Goal: Task Accomplishment & Management: Manage account settings

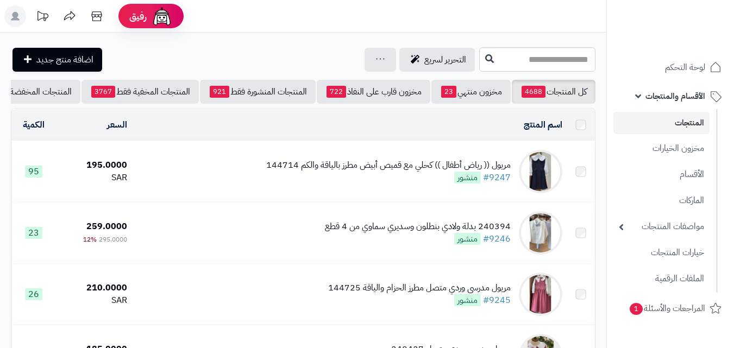
click at [479, 62] on input "text" at bounding box center [537, 59] width 116 height 24
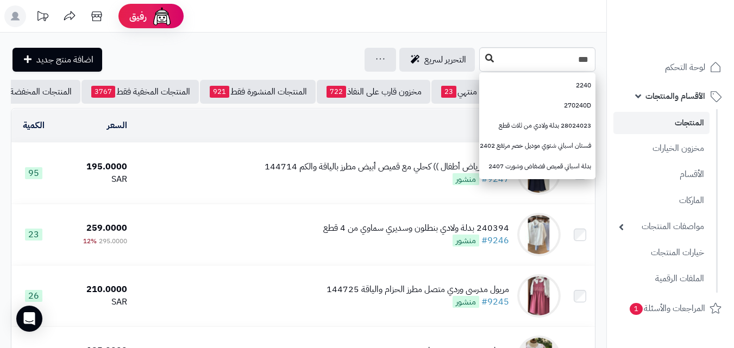
type input "***"
click at [481, 65] on button at bounding box center [489, 58] width 16 height 21
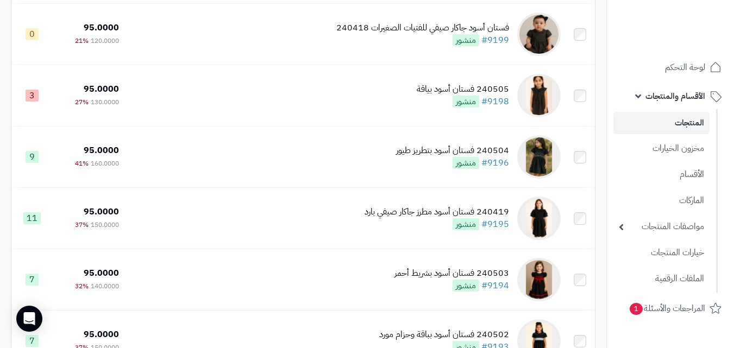
scroll to position [1147, 0]
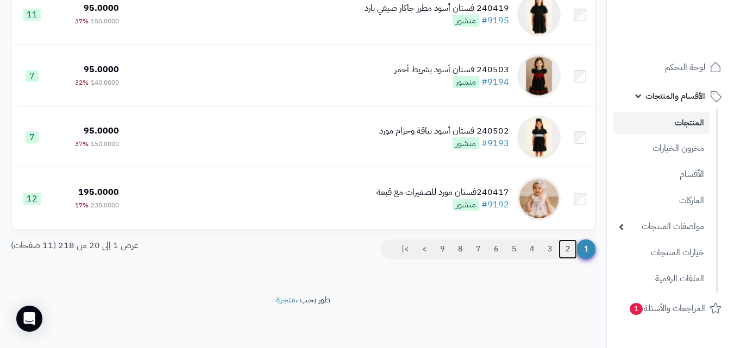
click at [568, 249] on link "2" at bounding box center [567, 250] width 18 height 20
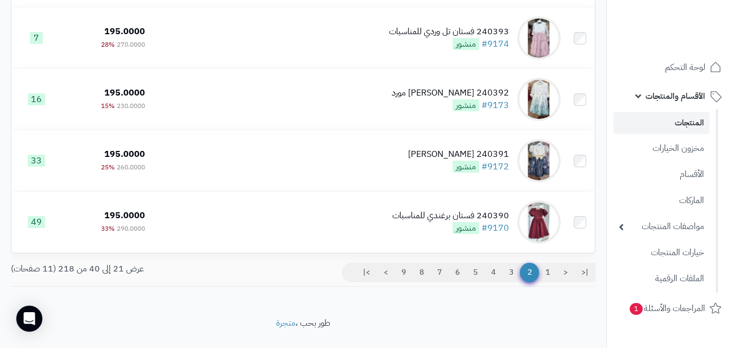
scroll to position [1144, 0]
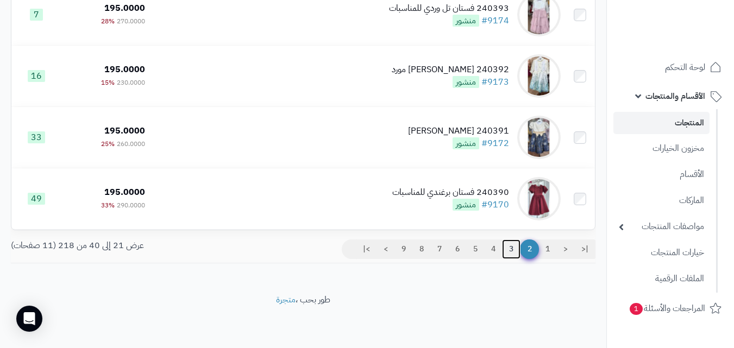
click at [512, 259] on link "3" at bounding box center [511, 250] width 18 height 20
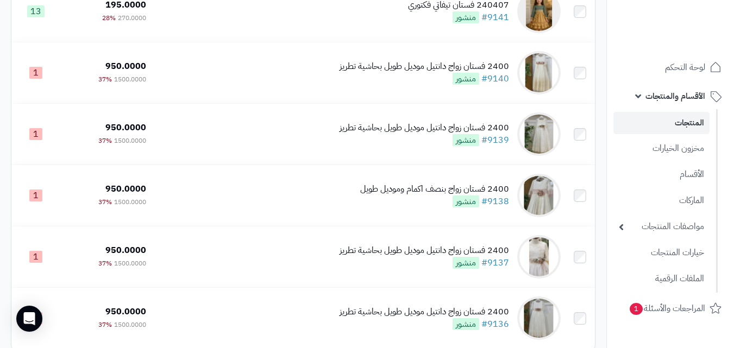
scroll to position [1147, 0]
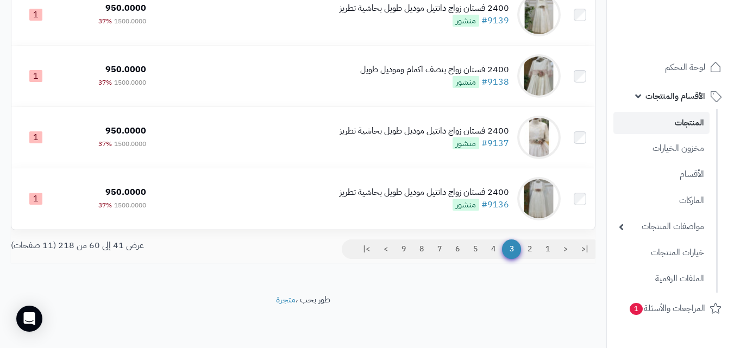
drag, startPoint x: 741, startPoint y: 52, endPoint x: 741, endPoint y: 333, distance: 280.8
click at [493, 254] on link "4" at bounding box center [493, 250] width 18 height 20
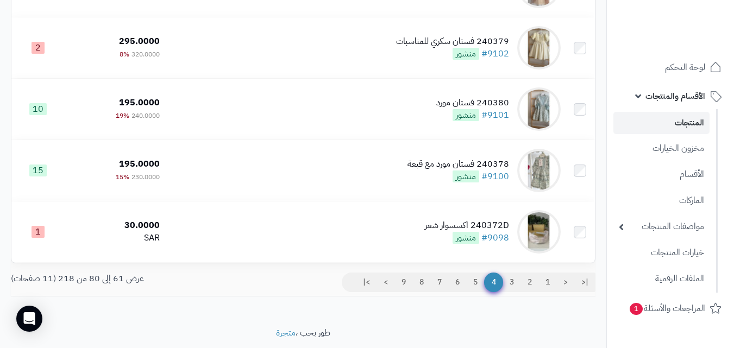
scroll to position [1130, 0]
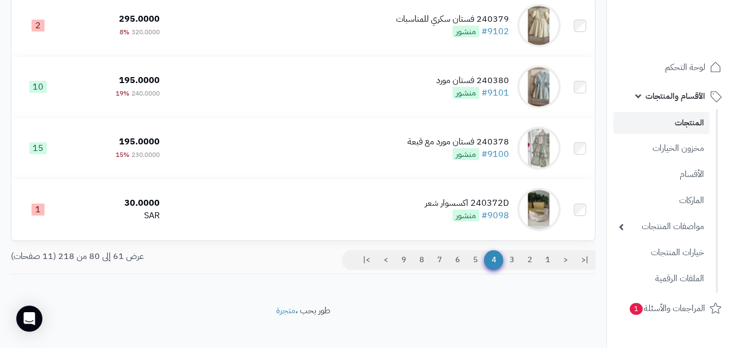
click at [472, 274] on div "|< < 1 2 3 4 5 6 7 8 9 > >|" at bounding box center [453, 261] width 300 height 23
click at [473, 270] on link "5" at bounding box center [475, 260] width 18 height 20
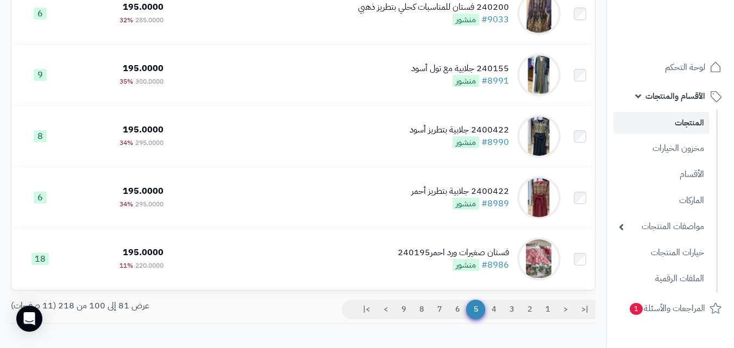
scroll to position [1147, 0]
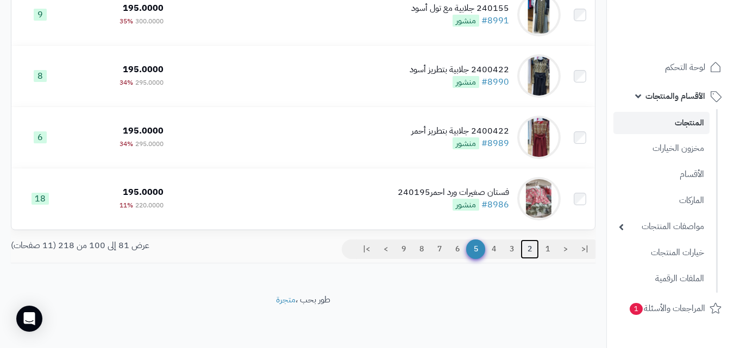
click at [526, 254] on link "2" at bounding box center [529, 250] width 18 height 20
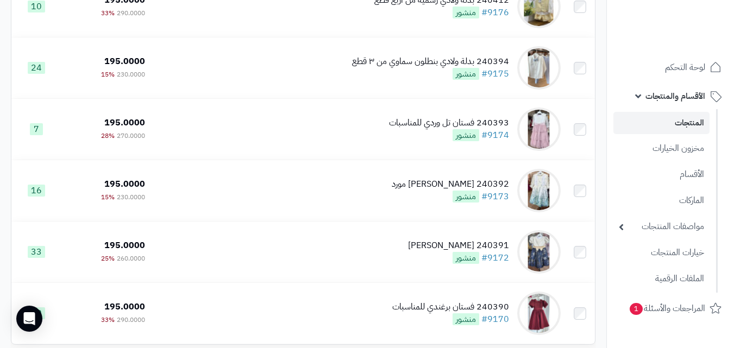
scroll to position [1147, 0]
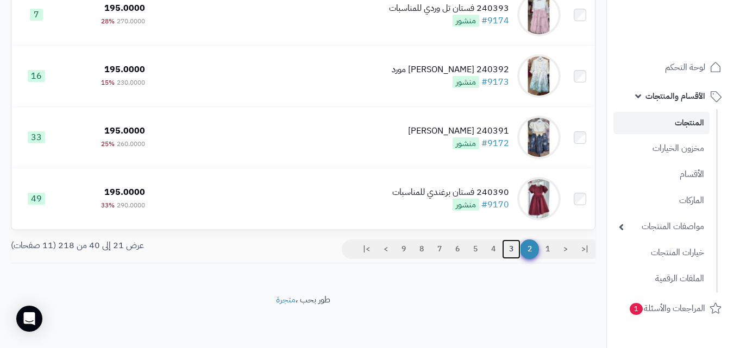
click at [508, 251] on link "3" at bounding box center [511, 250] width 18 height 20
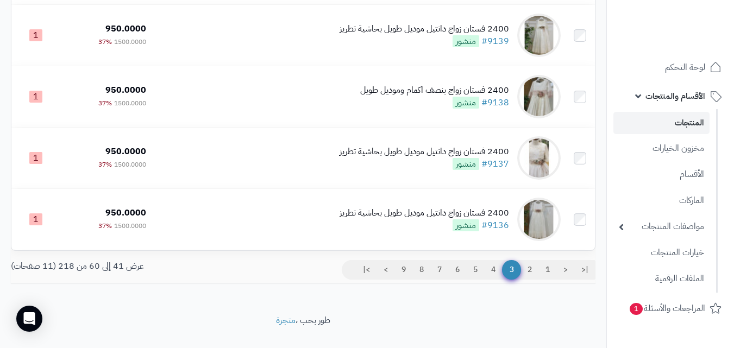
scroll to position [1130, 0]
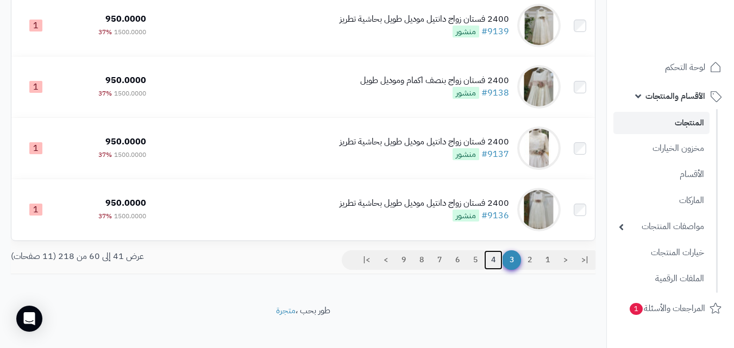
click at [492, 266] on link "4" at bounding box center [493, 260] width 18 height 20
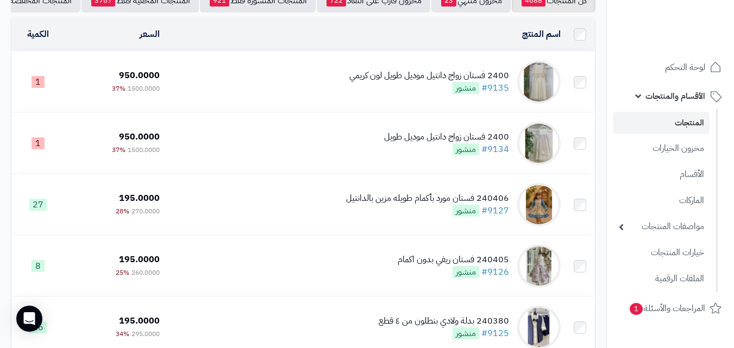
scroll to position [148, 0]
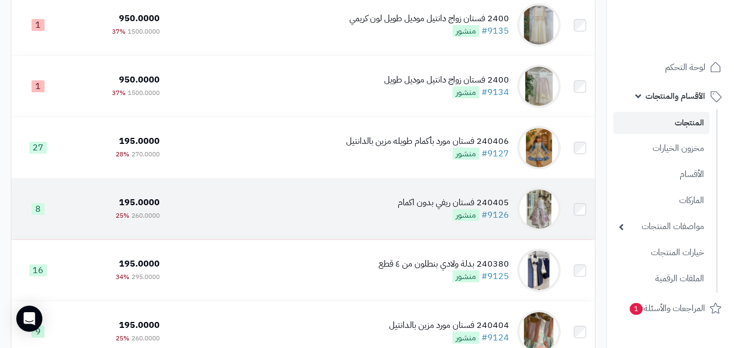
click at [339, 199] on td "240405 فستان ريفي بدون اكمام #9126 منشور" at bounding box center [364, 209] width 401 height 61
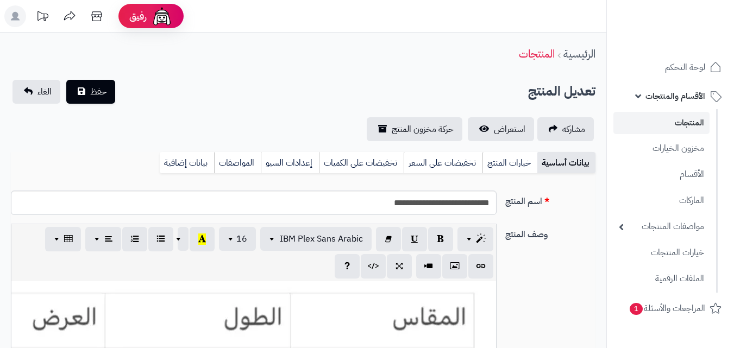
type input "******"
click at [511, 169] on link "خيارات المنتج" at bounding box center [509, 163] width 55 height 22
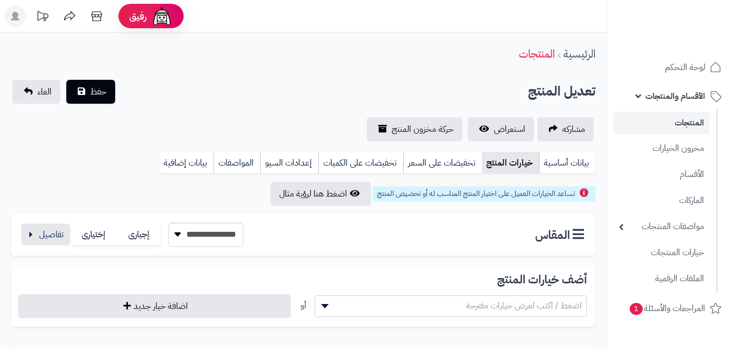
click at [507, 166] on link "خيارات المنتج" at bounding box center [510, 163] width 57 height 22
click at [51, 239] on button "button" at bounding box center [45, 234] width 49 height 22
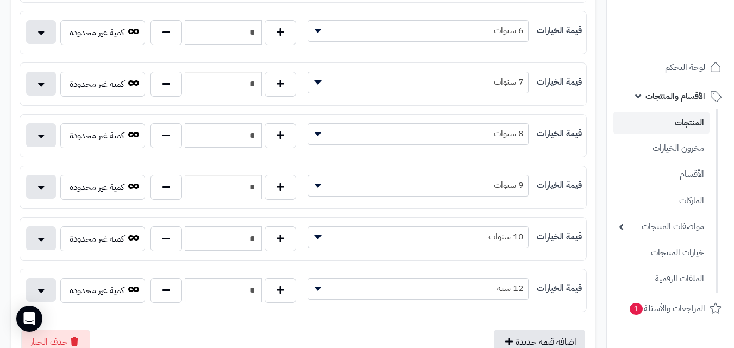
scroll to position [407, 0]
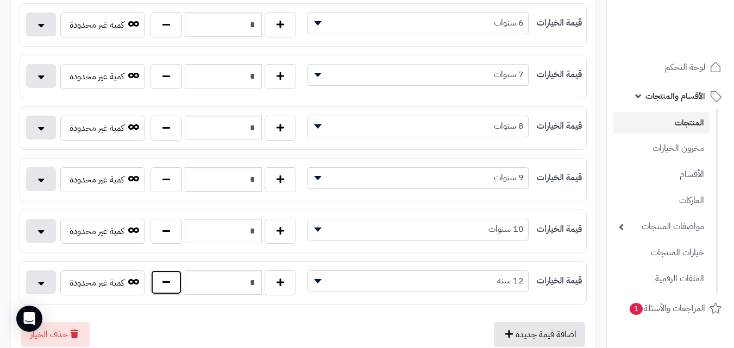
click at [172, 290] on button "button" at bounding box center [166, 282] width 32 height 25
type input "*"
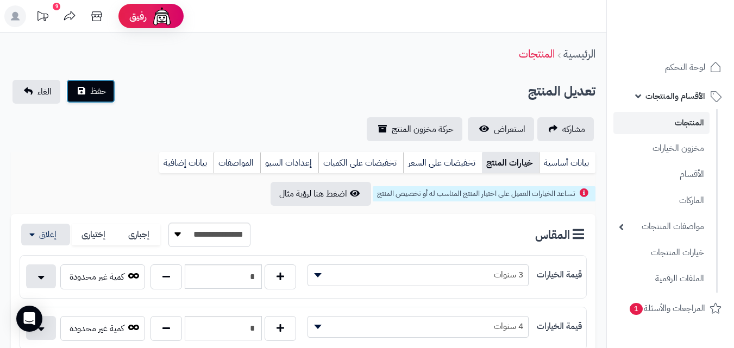
click at [86, 99] on button "حفظ" at bounding box center [90, 91] width 49 height 24
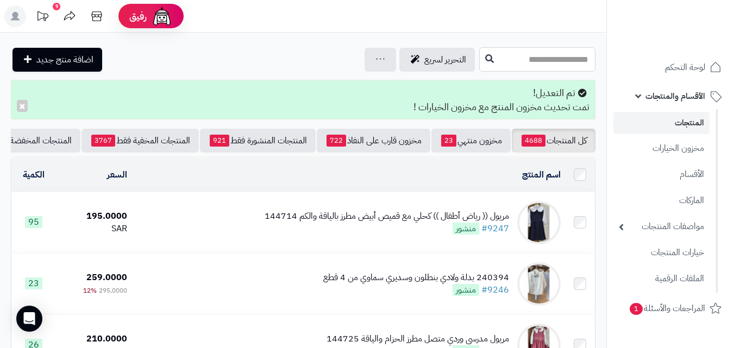
drag, startPoint x: 522, startPoint y: 65, endPoint x: 527, endPoint y: 72, distance: 8.9
click at [522, 67] on input "text" at bounding box center [537, 59] width 116 height 24
type input "*****"
click at [481, 59] on button at bounding box center [489, 58] width 16 height 21
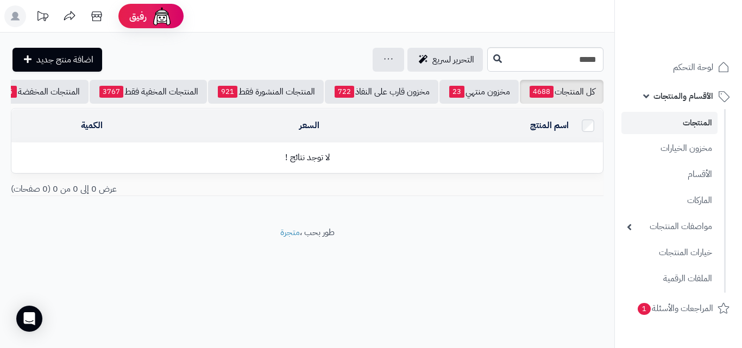
click at [638, 128] on link "المنتجات" at bounding box center [669, 123] width 96 height 22
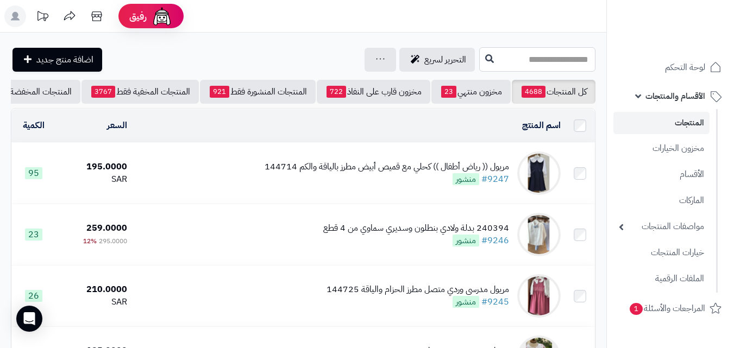
click at [508, 54] on input "text" at bounding box center [537, 59] width 116 height 24
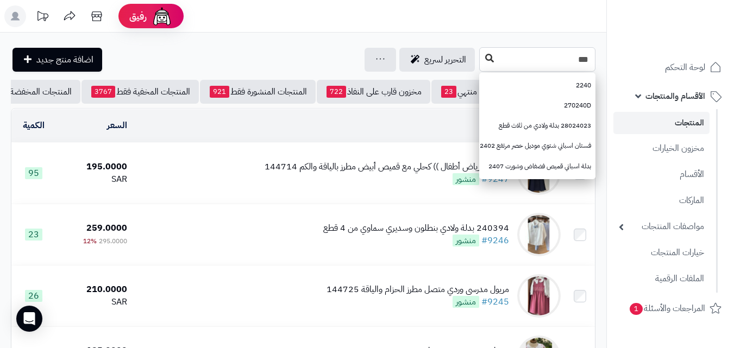
type input "***"
click at [481, 63] on button at bounding box center [489, 58] width 16 height 21
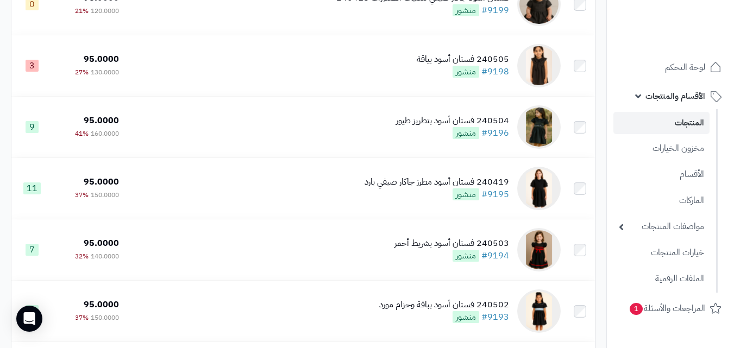
scroll to position [1147, 0]
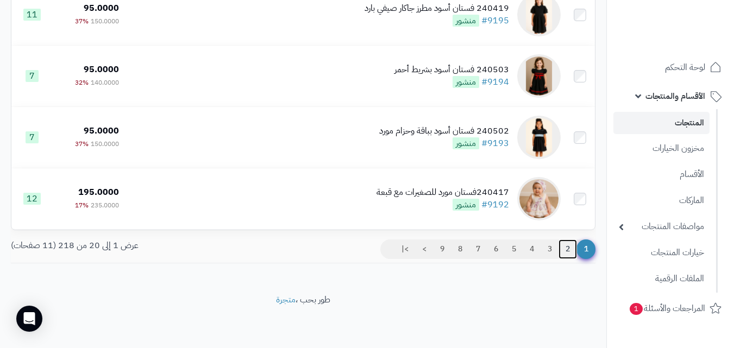
click at [570, 250] on link "2" at bounding box center [567, 250] width 18 height 20
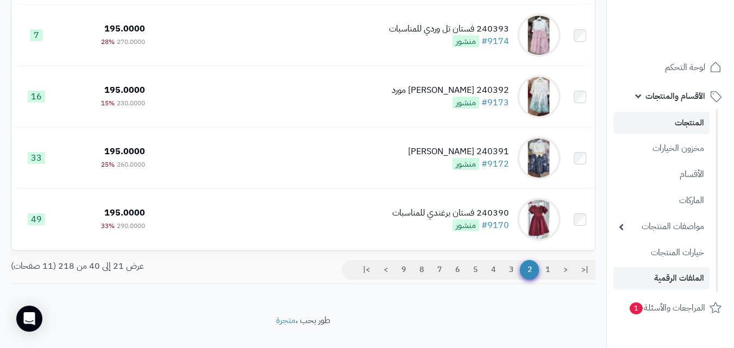
scroll to position [1125, 0]
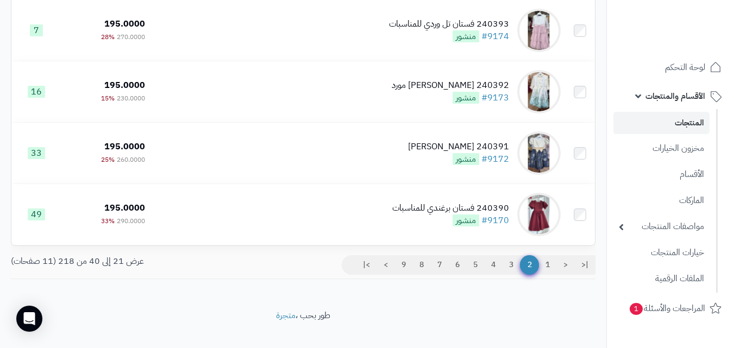
click at [520, 271] on span "2" at bounding box center [529, 265] width 19 height 20
click at [514, 272] on link "3" at bounding box center [511, 265] width 18 height 20
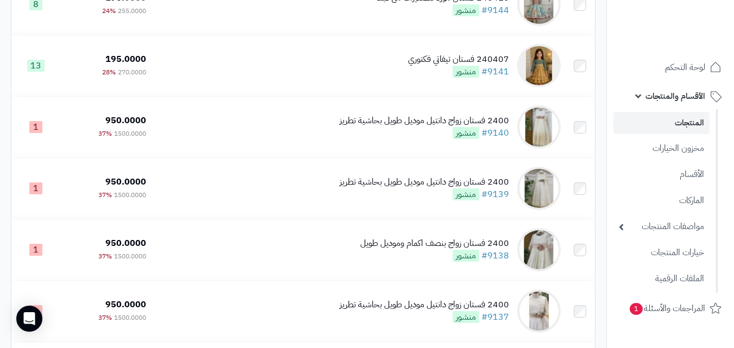
scroll to position [1147, 0]
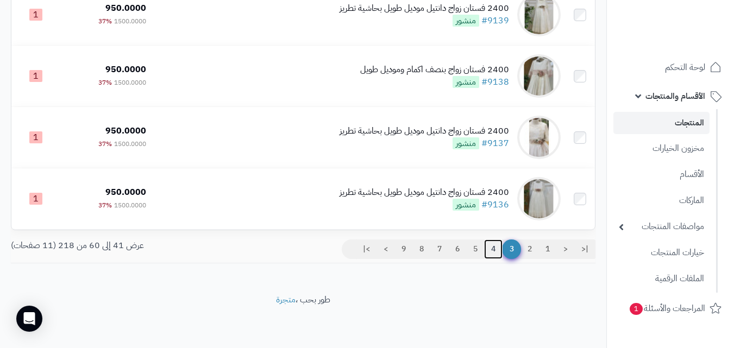
click at [489, 249] on link "4" at bounding box center [493, 250] width 18 height 20
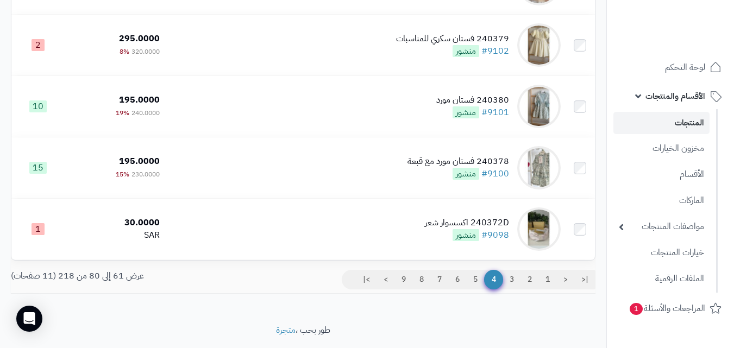
scroll to position [1147, 0]
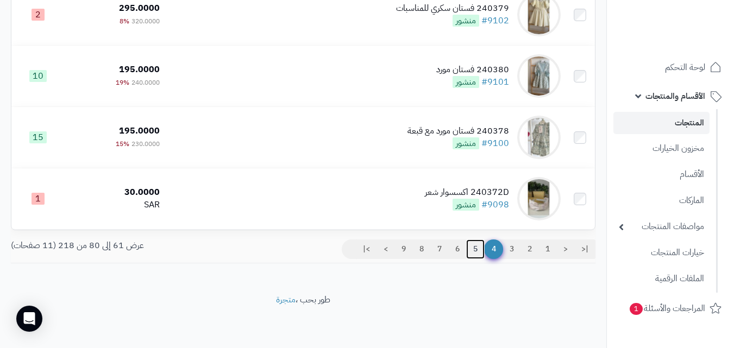
click at [483, 257] on link "5" at bounding box center [475, 250] width 18 height 20
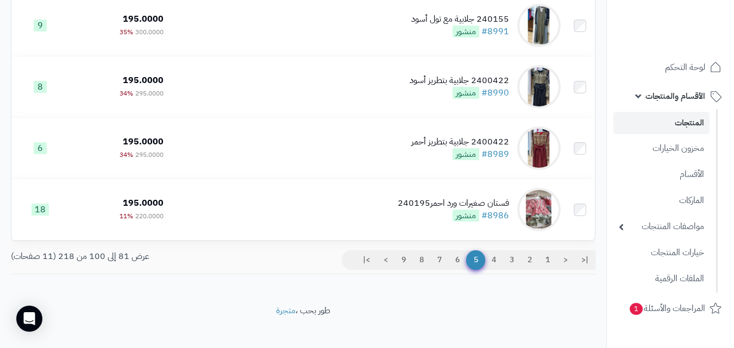
scroll to position [1144, 0]
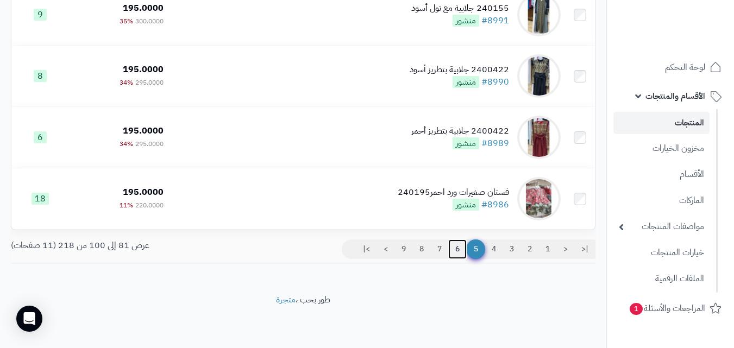
click at [461, 254] on link "6" at bounding box center [457, 250] width 18 height 20
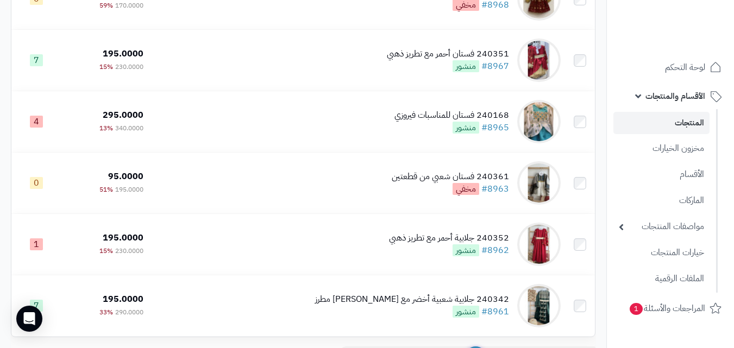
scroll to position [1147, 0]
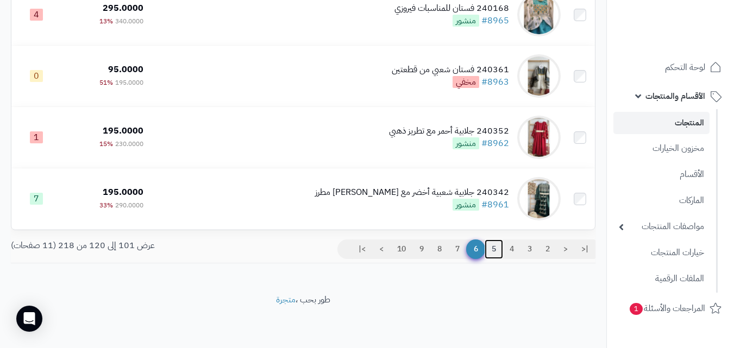
click at [494, 254] on link "5" at bounding box center [493, 250] width 18 height 20
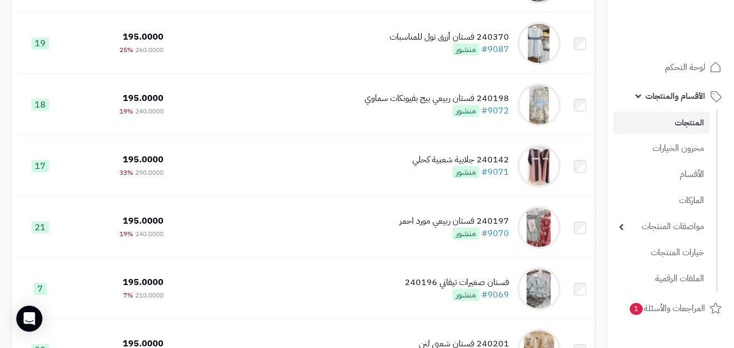
scroll to position [690, 0]
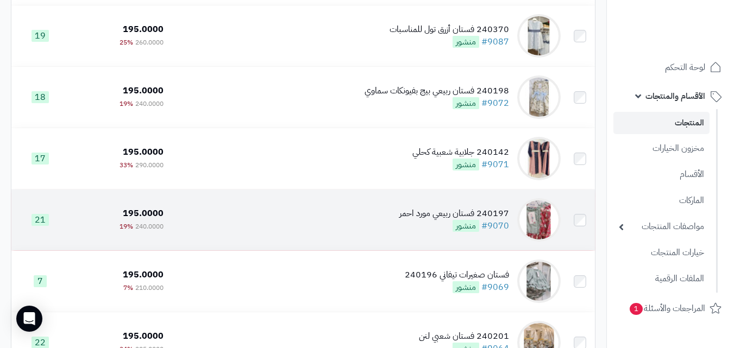
click at [382, 220] on td "240197 فستان ربيعي مورد احمر #9070 منشور" at bounding box center [366, 220] width 397 height 61
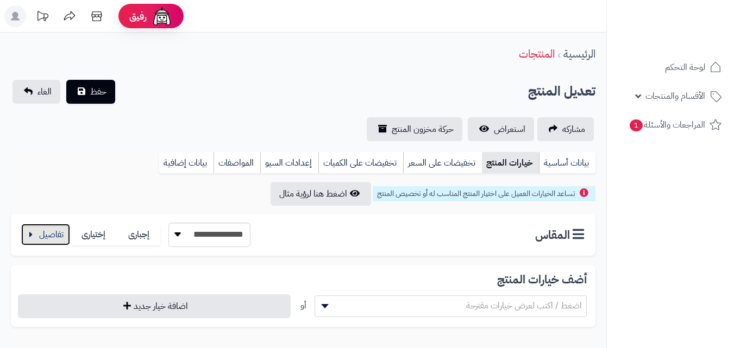
click at [55, 240] on button "button" at bounding box center [45, 235] width 49 height 22
click at [49, 185] on div "تساعد الخيارات العميل على اختيار المنتج المناسب له أو تخصيص المنتج اضغط هنا لرؤ…" at bounding box center [303, 194] width 584 height 24
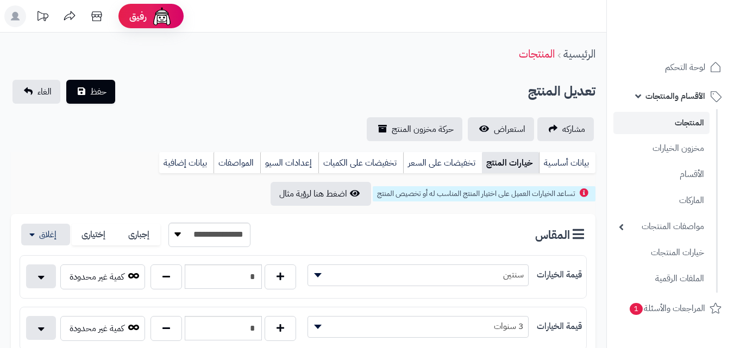
scroll to position [53, 0]
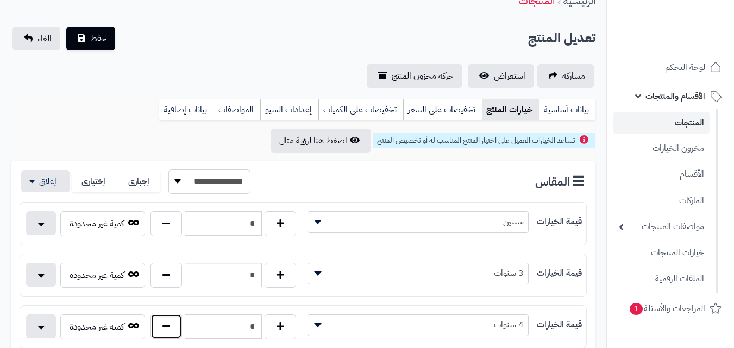
click at [171, 330] on button "button" at bounding box center [166, 326] width 32 height 25
type input "*"
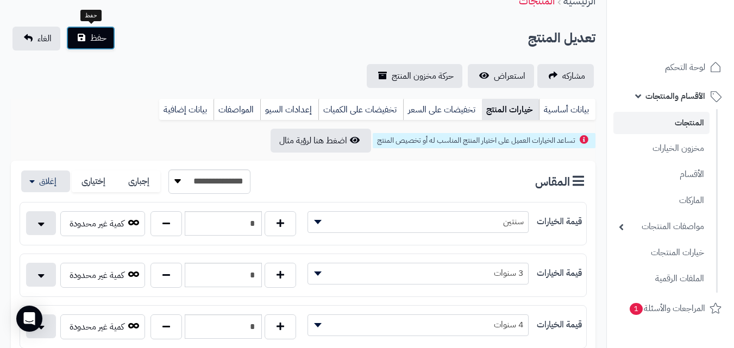
click at [98, 33] on span "حفظ" at bounding box center [98, 38] width 16 height 13
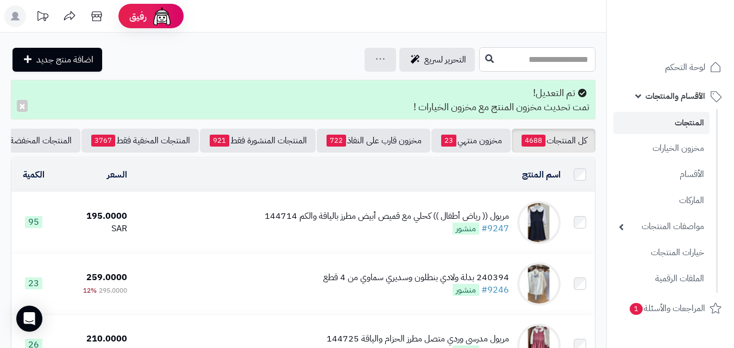
click at [533, 61] on input "text" at bounding box center [537, 59] width 116 height 24
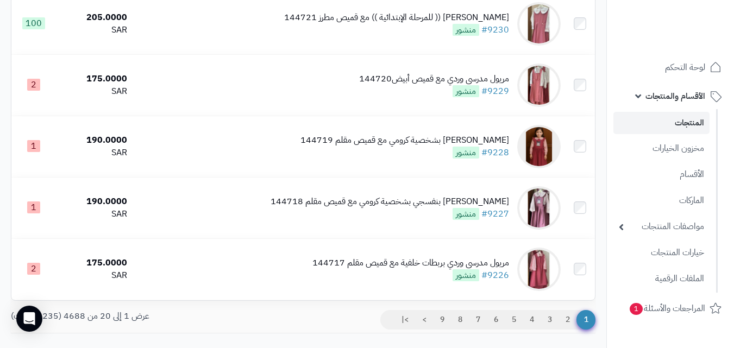
scroll to position [1142, 0]
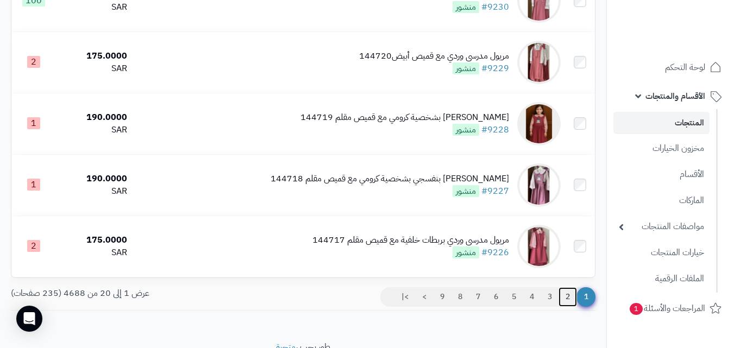
click at [571, 304] on link "2" at bounding box center [567, 297] width 18 height 20
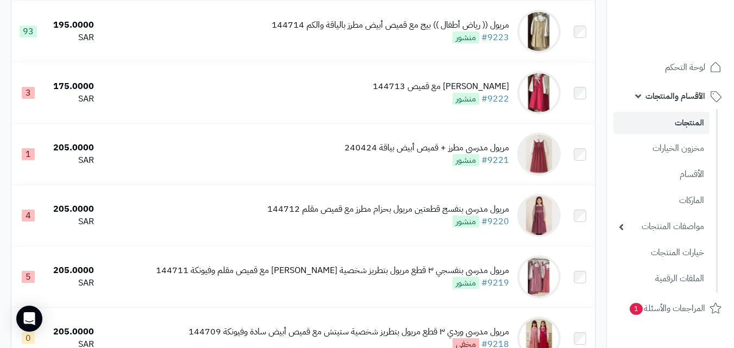
scroll to position [289, 0]
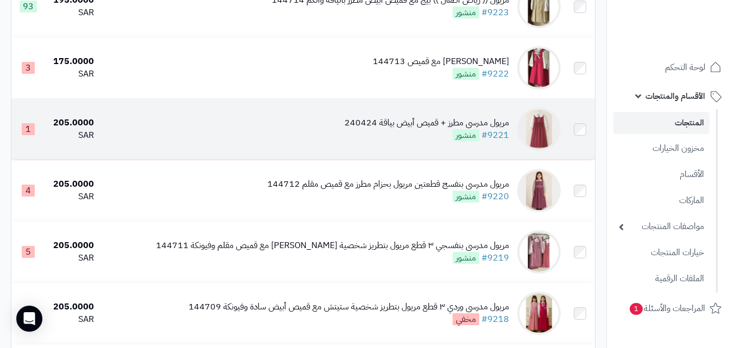
click at [406, 129] on div "مريول مدرسي مطرز + قميص أبيض بياقة 240424" at bounding box center [426, 123] width 165 height 12
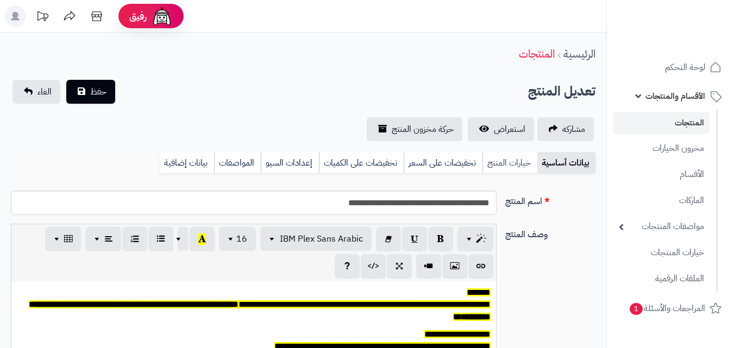
click at [501, 162] on link "خيارات المنتج" at bounding box center [509, 163] width 55 height 22
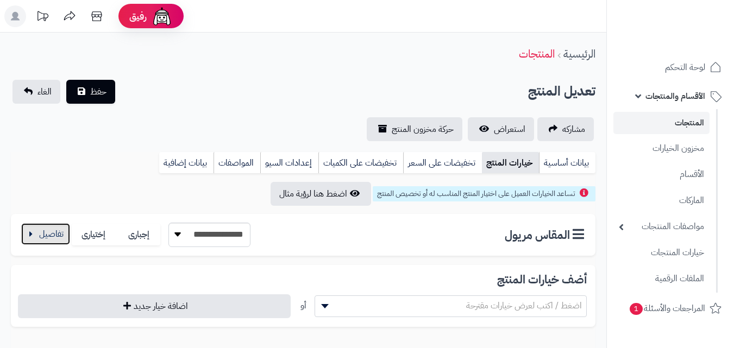
click at [46, 241] on button "button" at bounding box center [45, 234] width 49 height 22
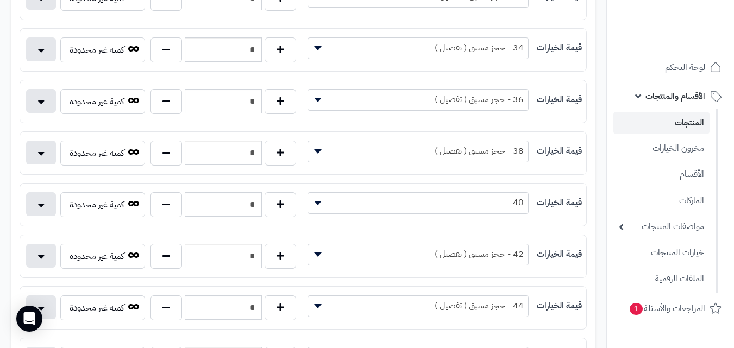
scroll to position [271, 0]
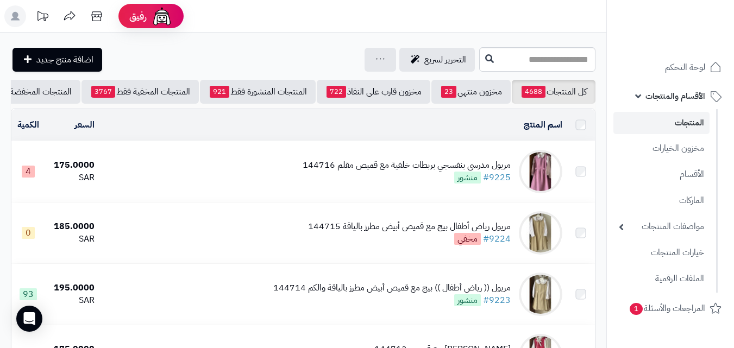
scroll to position [289, 0]
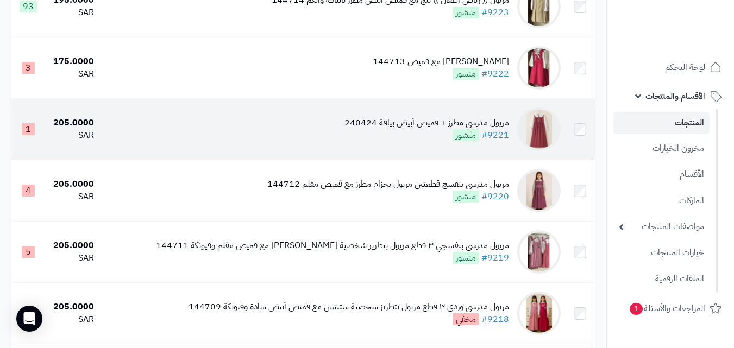
click at [433, 150] on td "مريول مدرسي مطرز + قميص أبيض بياقة 240424 #9221 منشور" at bounding box center [331, 129] width 466 height 61
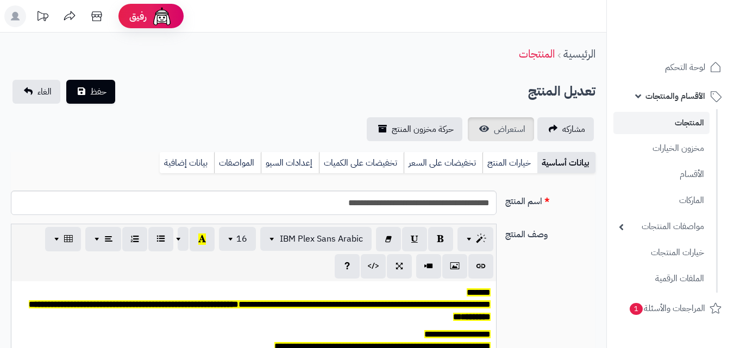
scroll to position [90, 0]
click at [511, 127] on span "استعراض" at bounding box center [510, 129] width 32 height 13
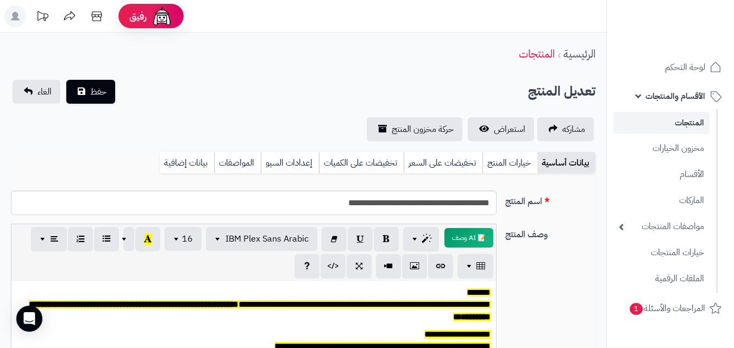
click at [682, 124] on link "المنتجات" at bounding box center [661, 123] width 96 height 22
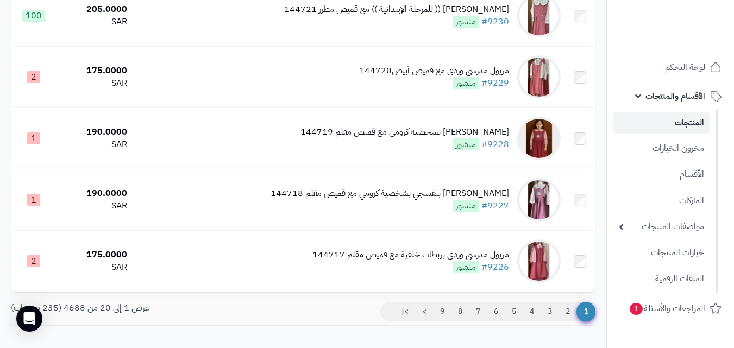
scroll to position [1110, 0]
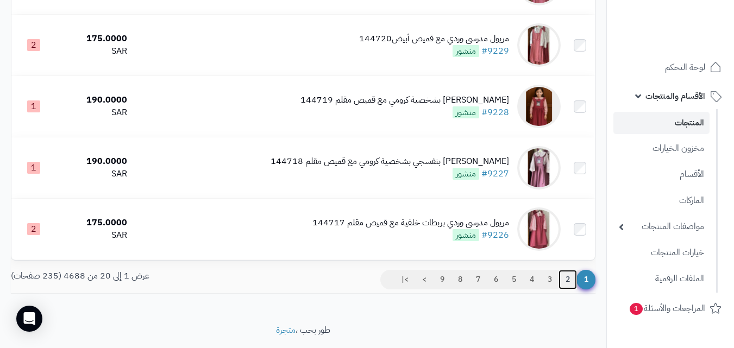
click at [568, 282] on link "2" at bounding box center [567, 280] width 18 height 20
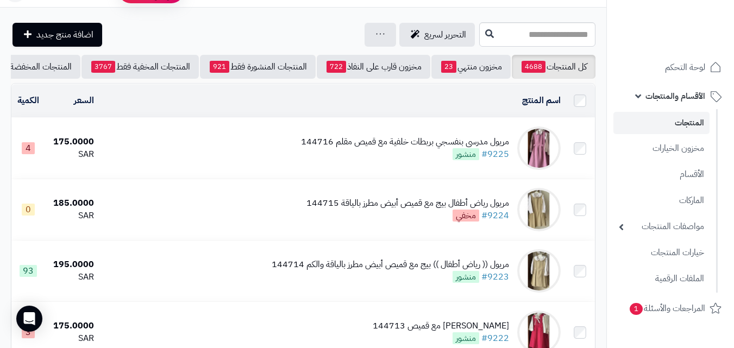
scroll to position [49, 0]
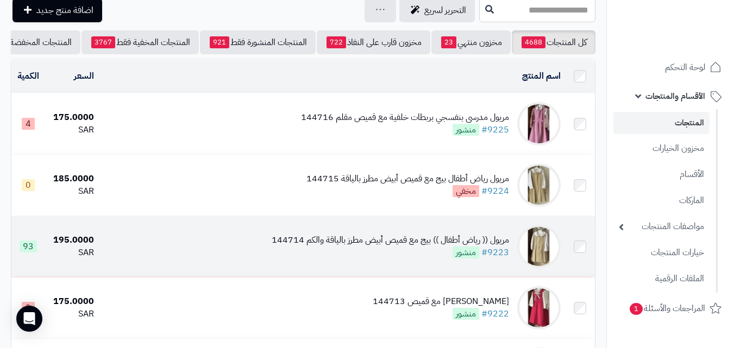
click at [273, 247] on div "مريول (( رياض أطفال )) بيج مع قميص أبيض مطرز بالياقة والكم 144714" at bounding box center [390, 240] width 237 height 12
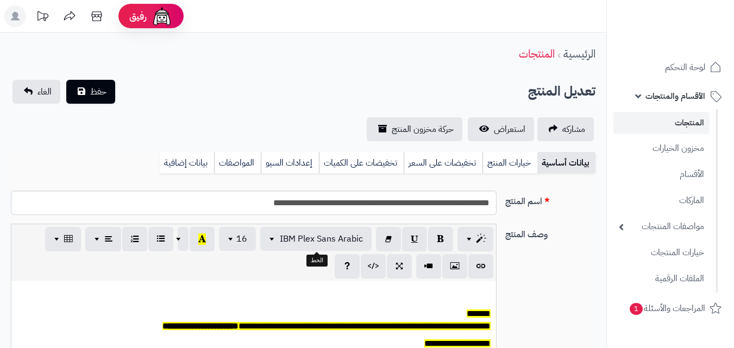
scroll to position [90, 0]
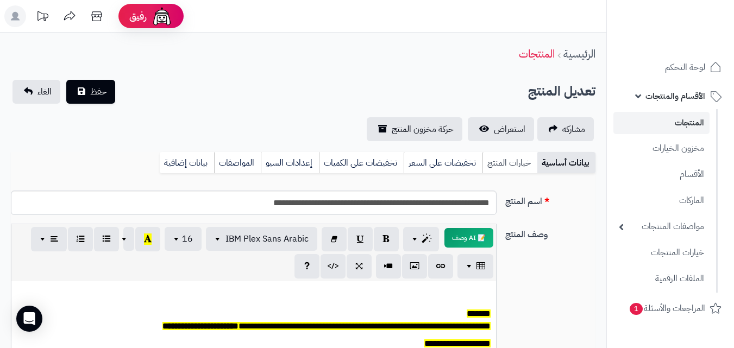
click at [501, 159] on link "خيارات المنتج" at bounding box center [509, 163] width 55 height 22
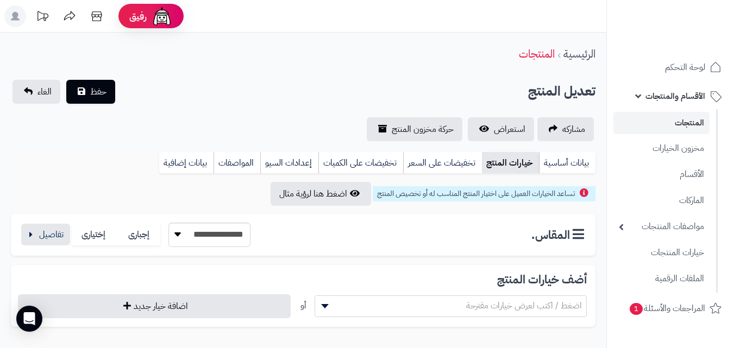
click at [651, 128] on link "المنتجات" at bounding box center [661, 123] width 96 height 22
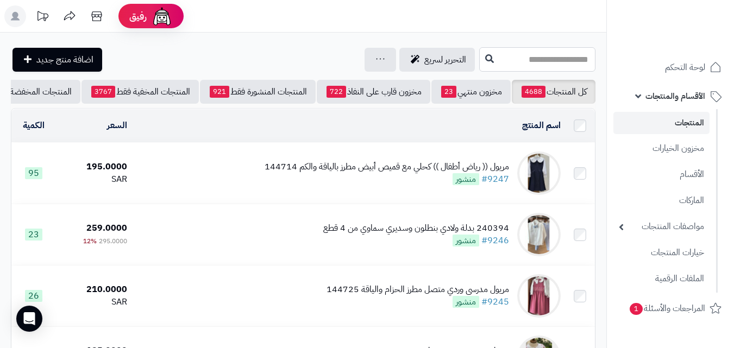
click at [479, 62] on input "text" at bounding box center [537, 59] width 116 height 24
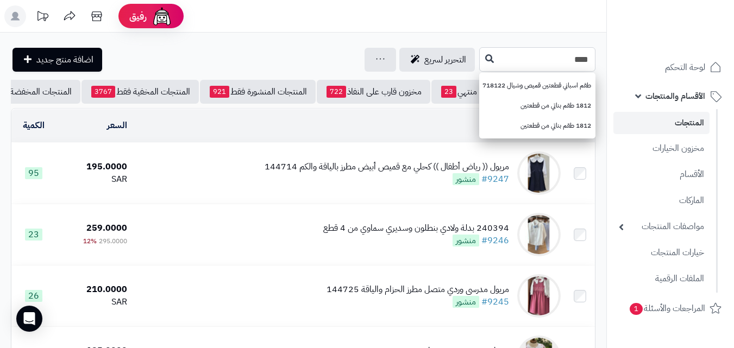
click at [479, 53] on input "****" at bounding box center [537, 59] width 116 height 24
type input "****"
click at [485, 54] on icon at bounding box center [489, 58] width 9 height 9
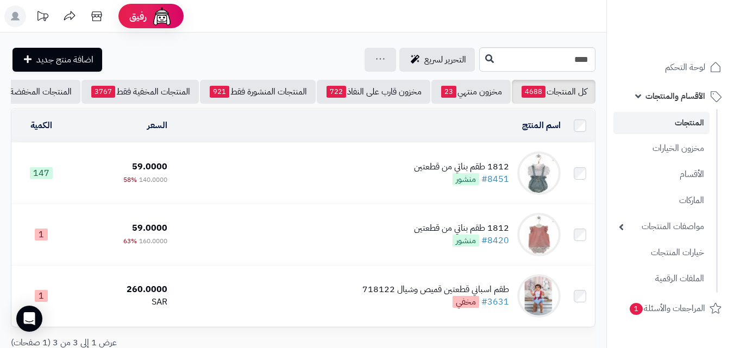
click at [295, 172] on td "1812 طقم بناتي من قطعتين #8451 منشور" at bounding box center [368, 173] width 393 height 61
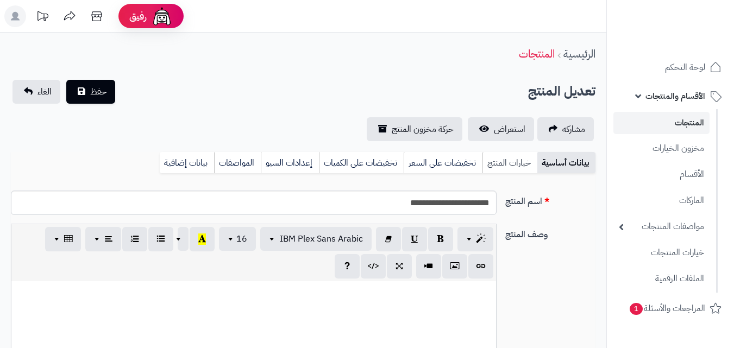
scroll to position [158, 0]
click at [507, 169] on link "خيارات المنتج" at bounding box center [509, 163] width 55 height 22
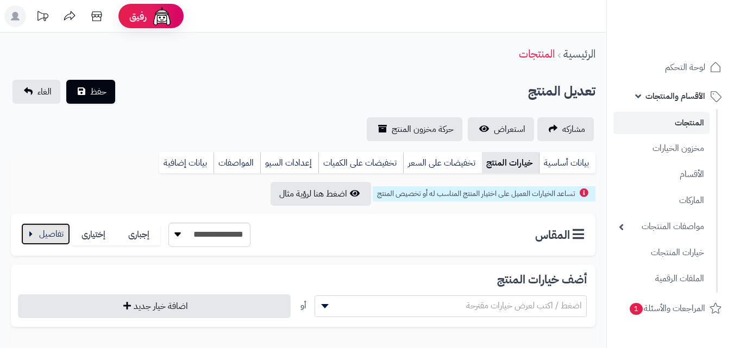
click at [49, 225] on button "button" at bounding box center [45, 234] width 49 height 22
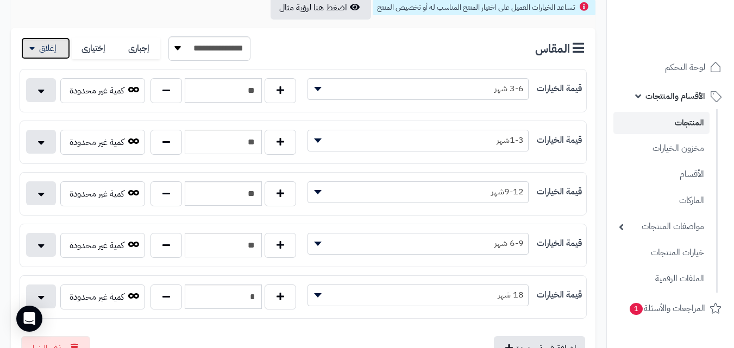
scroll to position [192, 0]
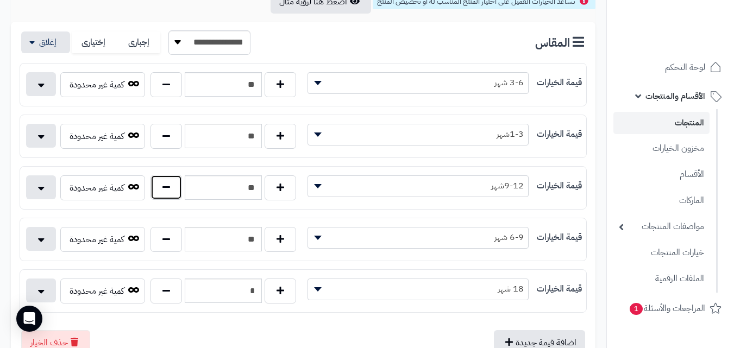
click at [176, 191] on button "button" at bounding box center [166, 187] width 32 height 25
type input "**"
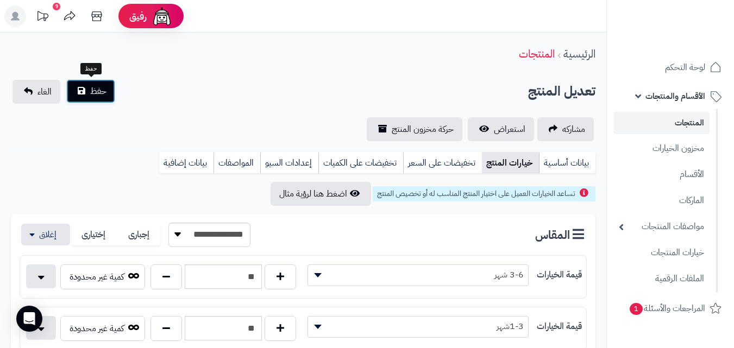
click at [71, 84] on button "حفظ" at bounding box center [90, 91] width 49 height 24
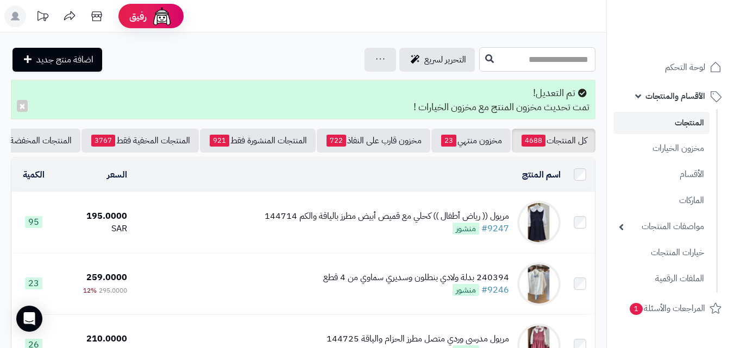
click at [547, 53] on input "text" at bounding box center [537, 59] width 116 height 24
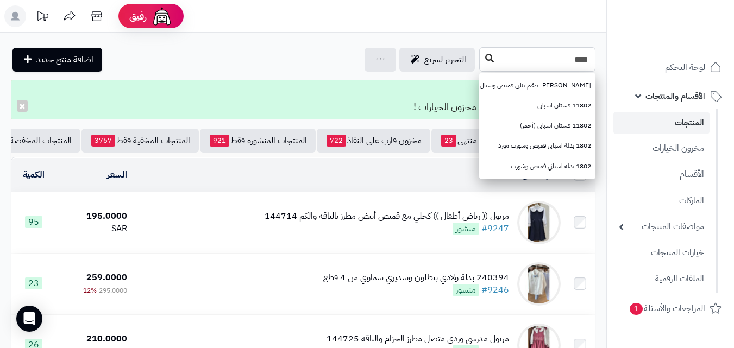
type input "****"
click at [481, 62] on button at bounding box center [489, 58] width 16 height 21
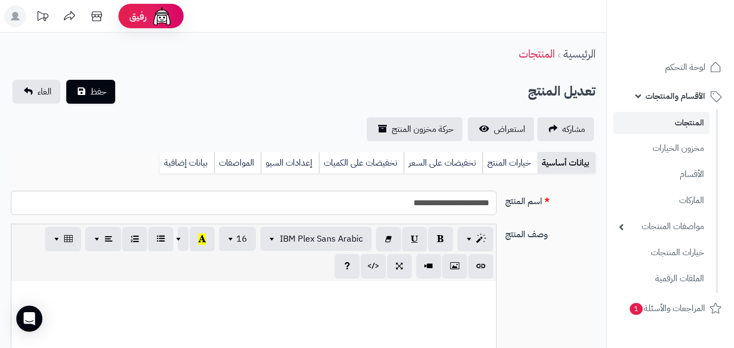
select select
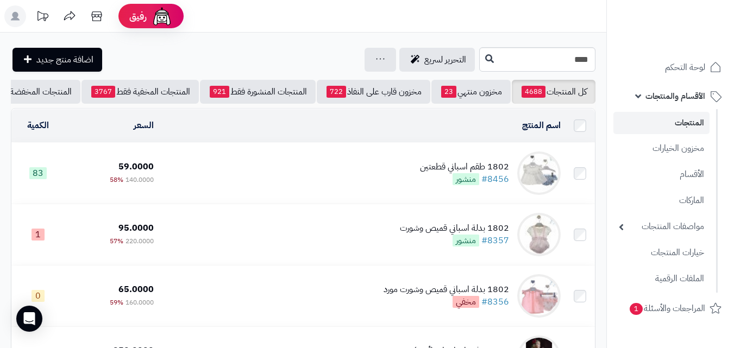
click at [452, 171] on div "1802 طقم اسباني قطعتين" at bounding box center [464, 167] width 89 height 12
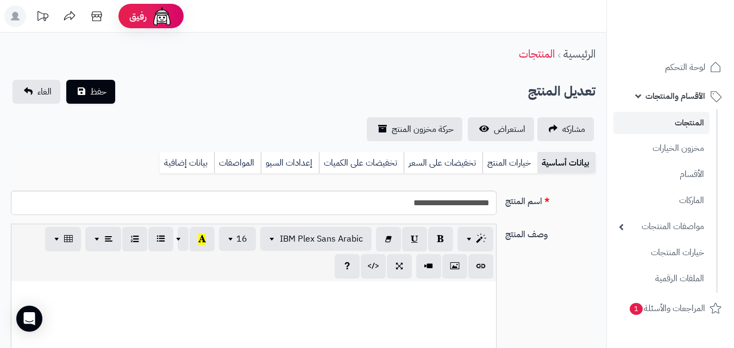
select select
click at [511, 166] on link "خيارات المنتج" at bounding box center [509, 163] width 55 height 22
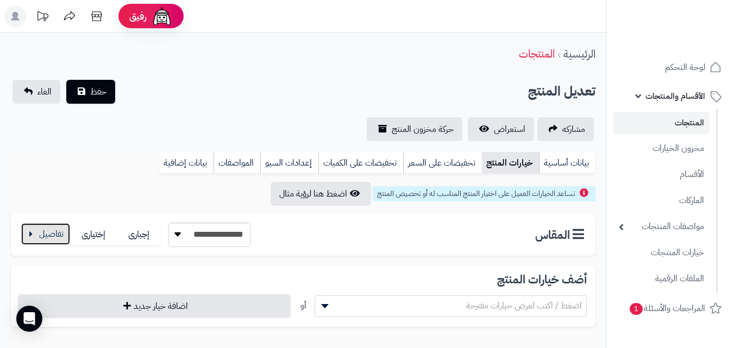
click at [29, 234] on button "button" at bounding box center [45, 234] width 49 height 22
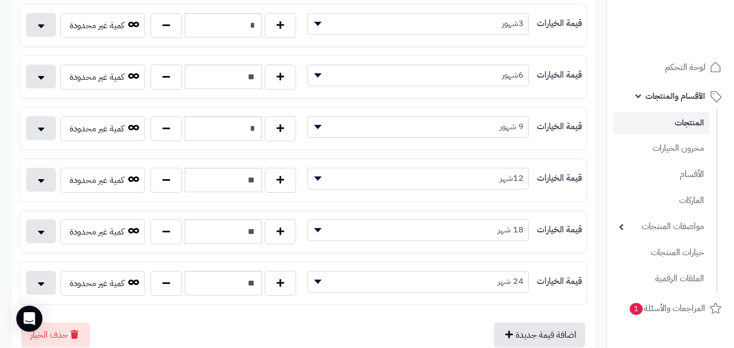
scroll to position [256, 0]
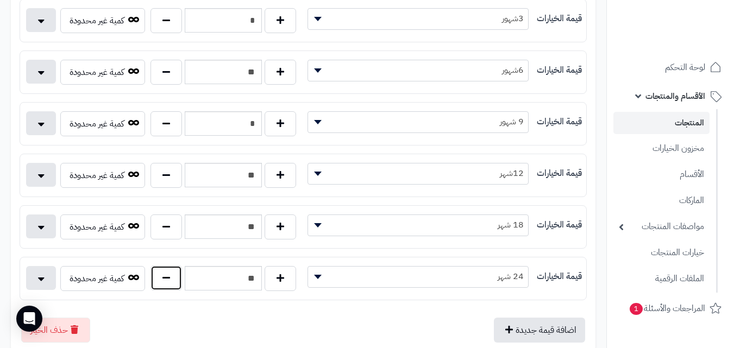
click at [153, 281] on button "button" at bounding box center [166, 278] width 32 height 25
type input "**"
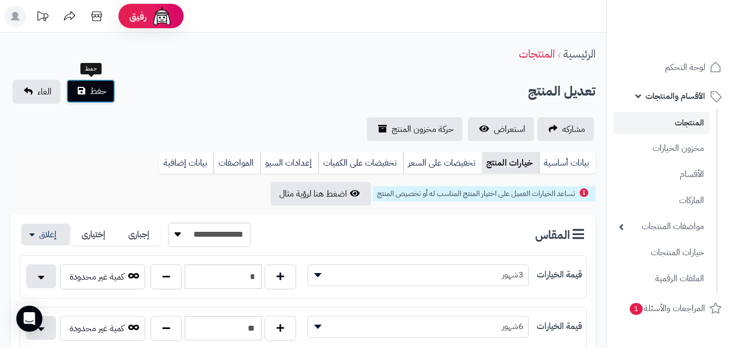
click at [103, 100] on button "حفظ" at bounding box center [90, 91] width 49 height 24
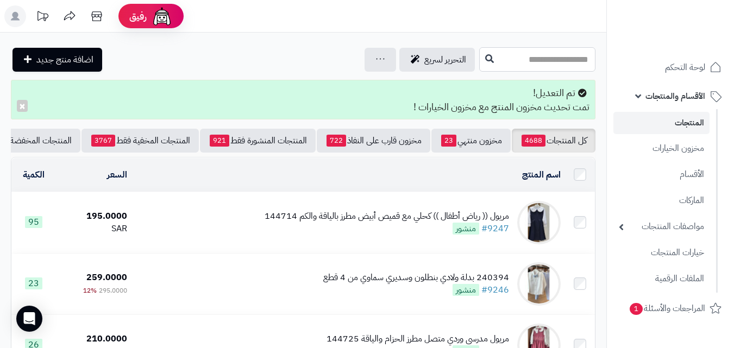
click at [501, 62] on input "text" at bounding box center [537, 59] width 116 height 24
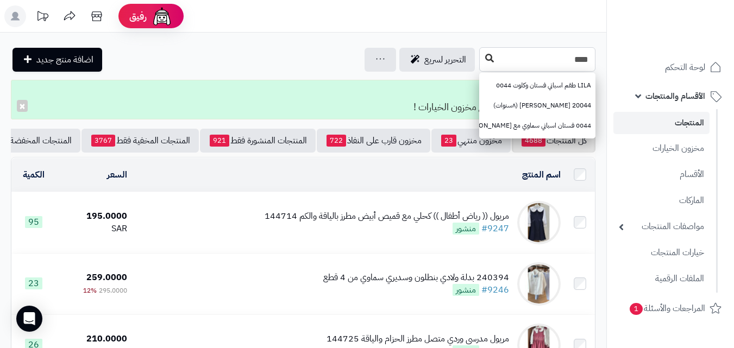
type input "****"
click at [481, 52] on button at bounding box center [489, 58] width 16 height 21
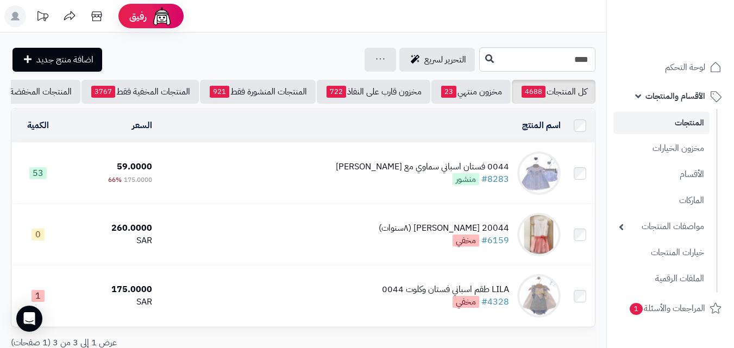
click at [316, 190] on td "0044 فستان اسباني سماوي مع كلوت #8283 منشور" at bounding box center [360, 173] width 408 height 61
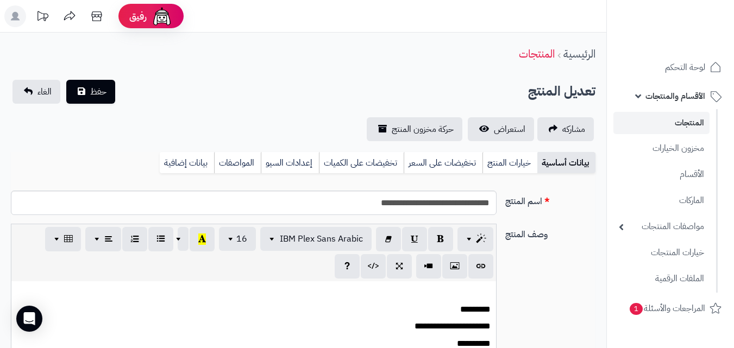
scroll to position [144, 0]
click at [524, 165] on link "خيارات المنتج" at bounding box center [509, 163] width 55 height 22
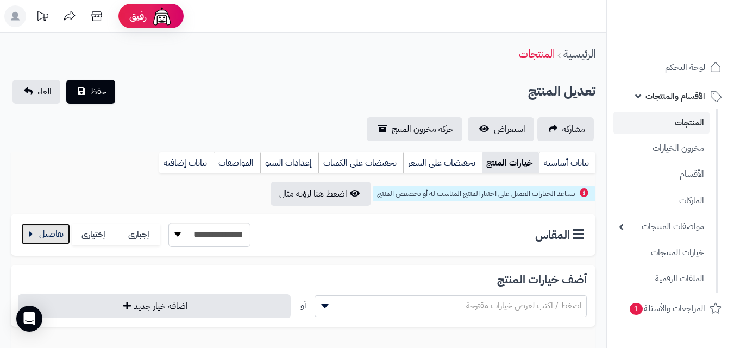
click at [54, 236] on button "button" at bounding box center [45, 234] width 49 height 22
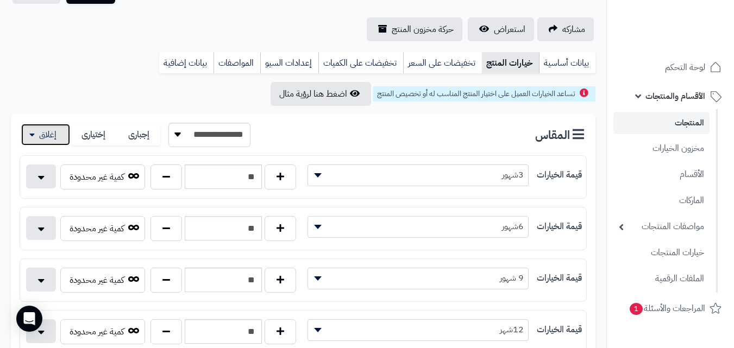
scroll to position [350, 0]
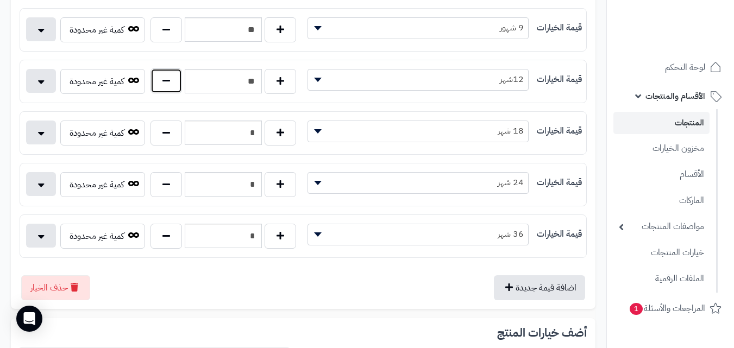
click at [169, 79] on button "button" at bounding box center [166, 80] width 32 height 25
type input "**"
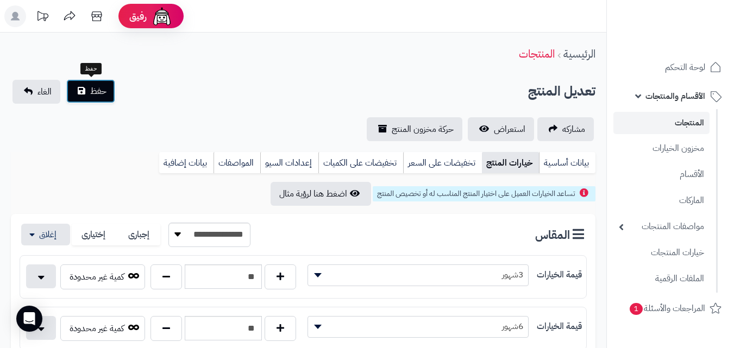
click at [108, 89] on button "حفظ" at bounding box center [90, 91] width 49 height 24
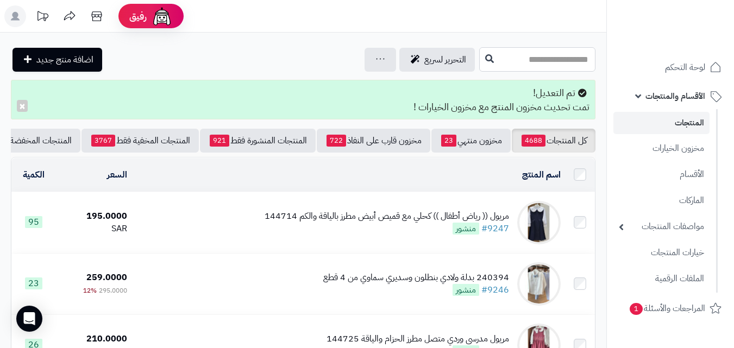
click at [544, 55] on input "text" at bounding box center [537, 59] width 116 height 24
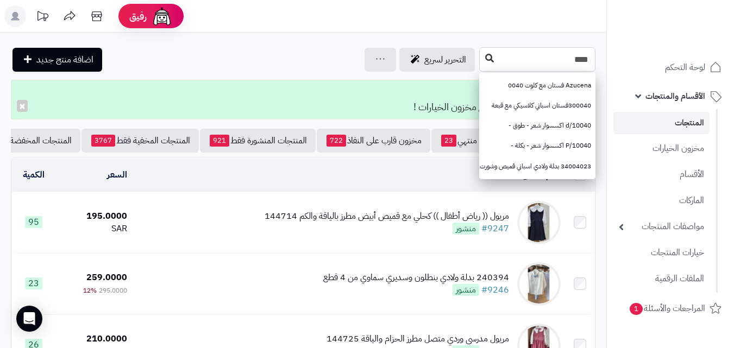
type input "****"
click at [481, 63] on button at bounding box center [489, 58] width 16 height 21
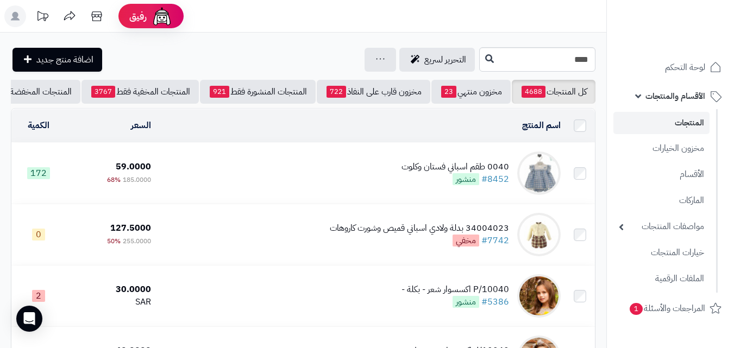
click at [373, 178] on td "0040 طقم اسباني فستان وكلوت #8452 منشور" at bounding box center [360, 173] width 410 height 61
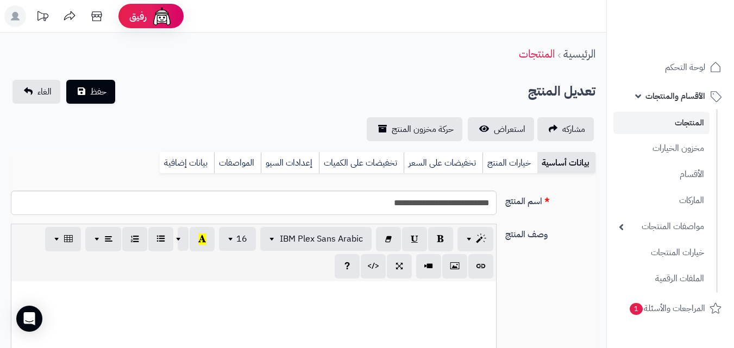
scroll to position [144, 0]
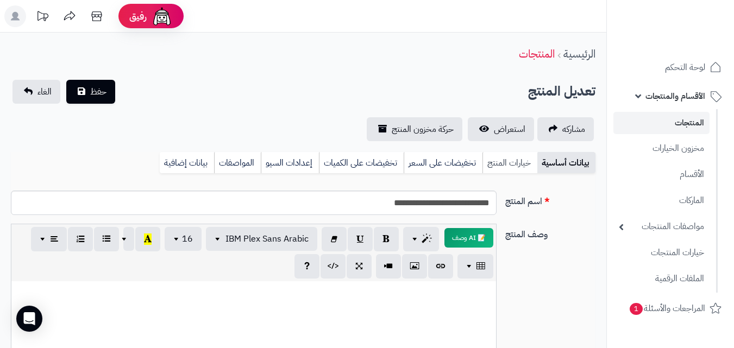
click at [501, 168] on link "خيارات المنتج" at bounding box center [509, 163] width 55 height 22
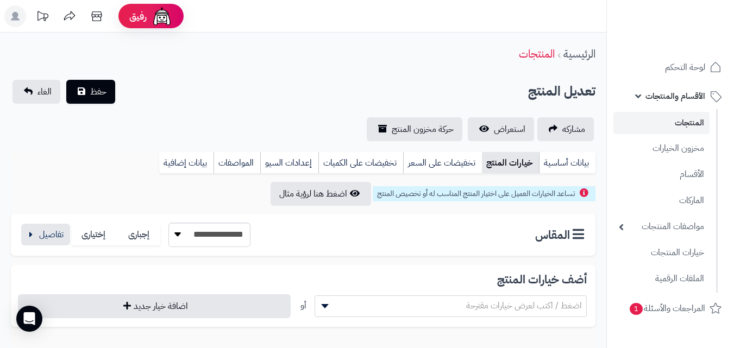
click at [71, 227] on div "**********" at bounding box center [135, 235] width 231 height 24
click at [60, 236] on button "button" at bounding box center [45, 234] width 49 height 22
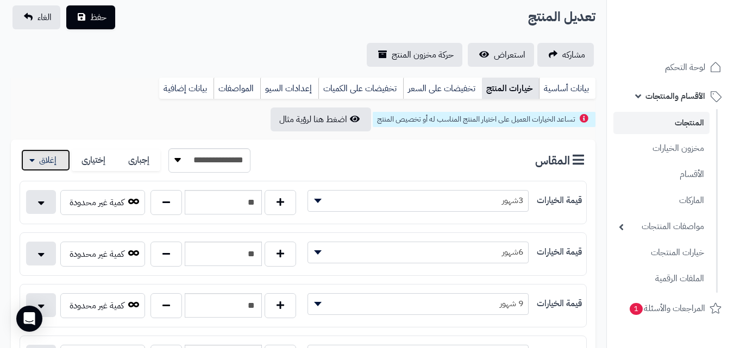
scroll to position [194, 0]
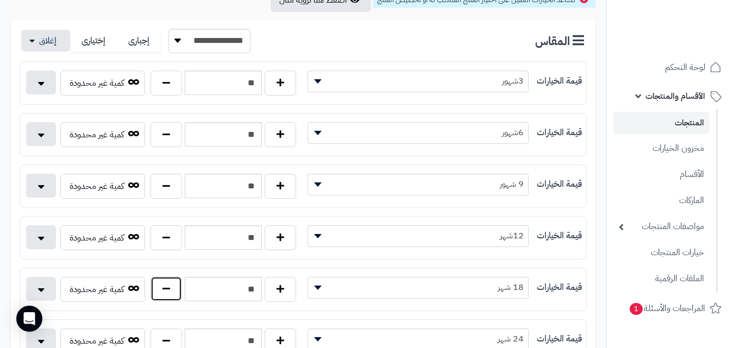
click at [169, 293] on button "button" at bounding box center [166, 288] width 32 height 25
type input "**"
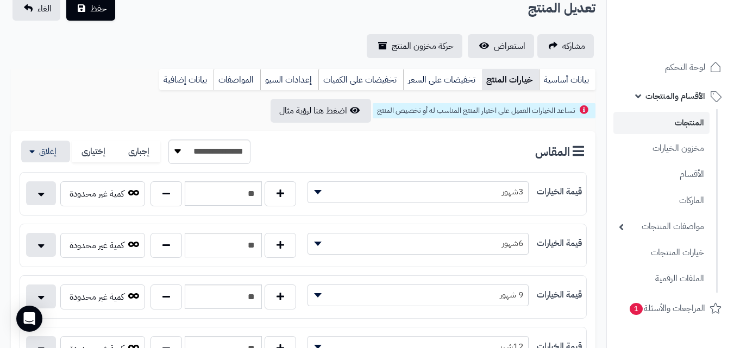
scroll to position [0, 0]
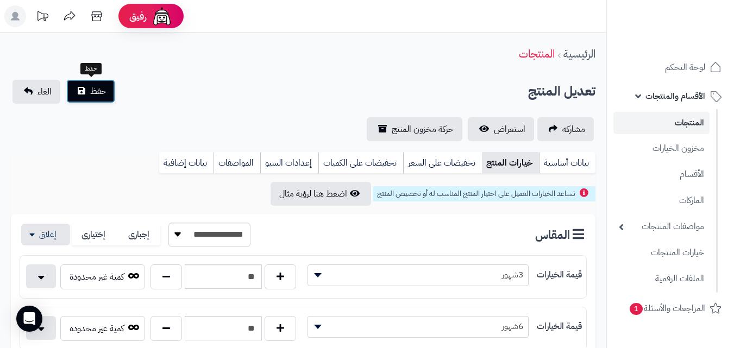
click at [85, 83] on button "حفظ" at bounding box center [90, 91] width 49 height 24
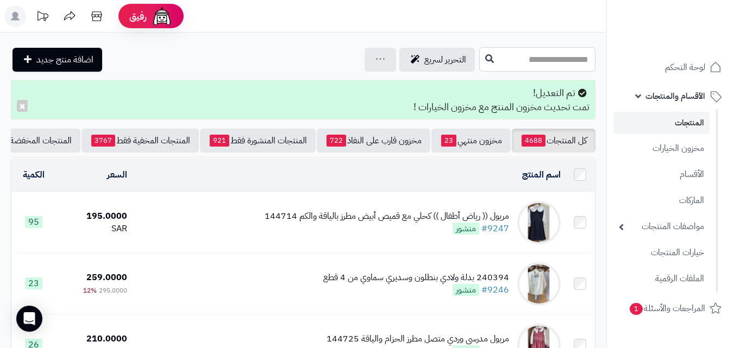
click at [492, 60] on input "text" at bounding box center [537, 59] width 116 height 24
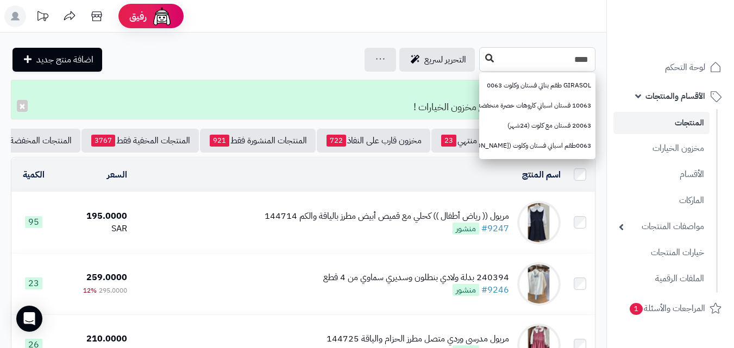
type input "****"
click at [481, 64] on button at bounding box center [489, 58] width 16 height 21
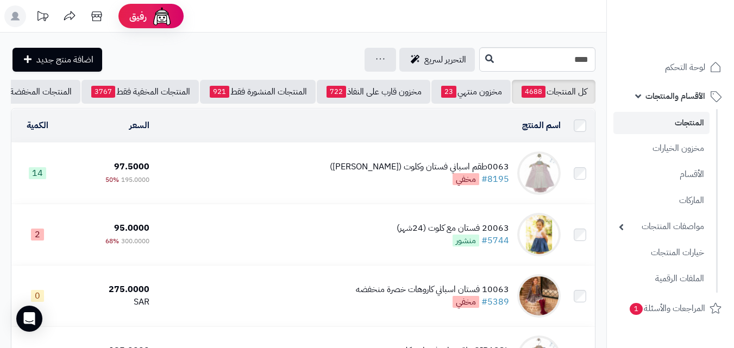
click at [353, 189] on td "0063طقم اسباني فستان وكلوت (يتوفر الوان) #8195 مخفي" at bounding box center [359, 173] width 411 height 61
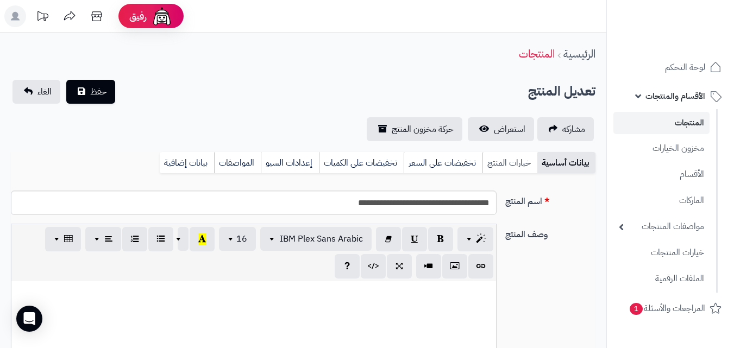
scroll to position [144, 0]
click at [498, 172] on link "خيارات المنتج" at bounding box center [509, 163] width 55 height 22
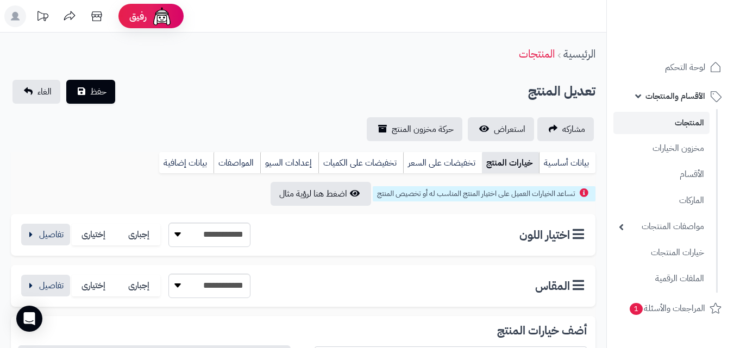
click at [59, 223] on div "**********" at bounding box center [135, 235] width 231 height 24
click at [58, 242] on button "button" at bounding box center [45, 234] width 49 height 22
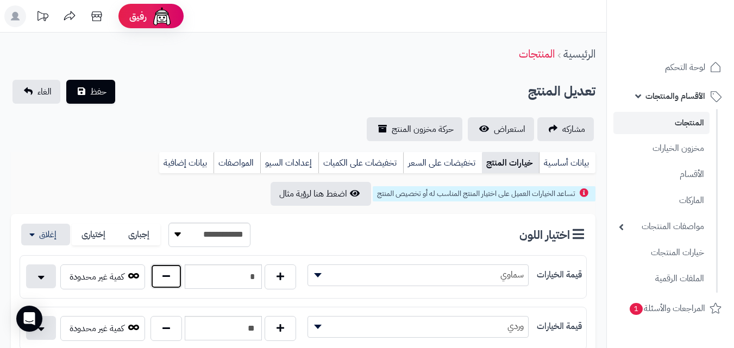
click at [168, 287] on button "button" at bounding box center [166, 276] width 32 height 25
type input "*"
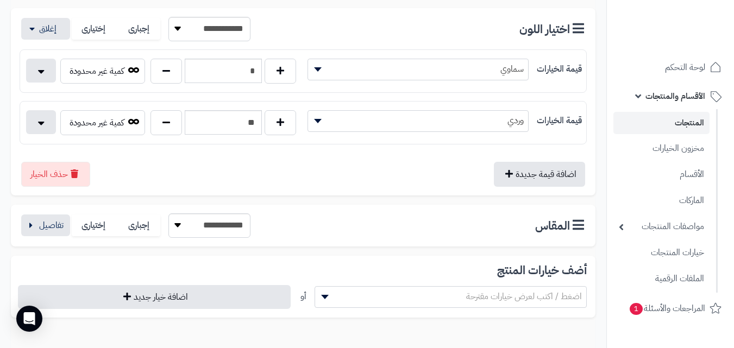
scroll to position [242, 0]
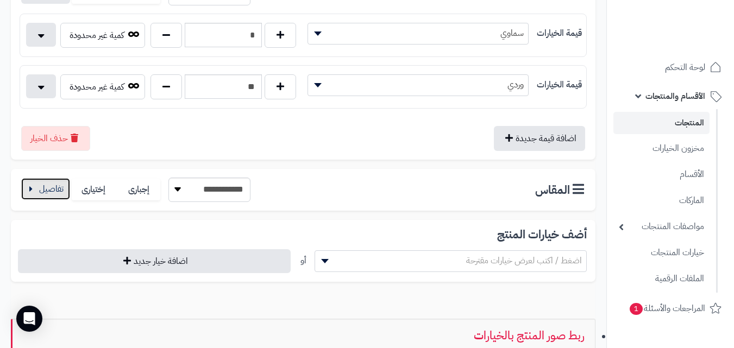
click at [61, 191] on button "button" at bounding box center [45, 189] width 49 height 22
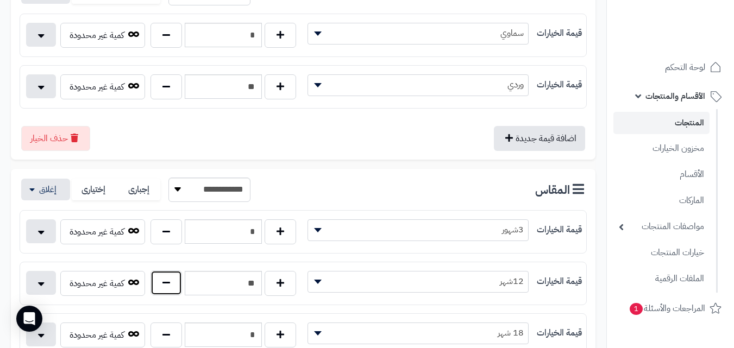
click at [177, 281] on button "button" at bounding box center [166, 282] width 32 height 25
type input "**"
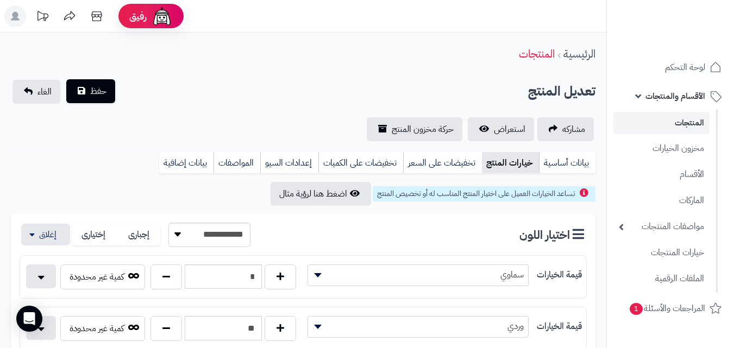
click at [97, 103] on div "حفظ الغاء" at bounding box center [64, 92] width 106 height 24
click at [101, 98] on button "حفظ" at bounding box center [90, 91] width 49 height 24
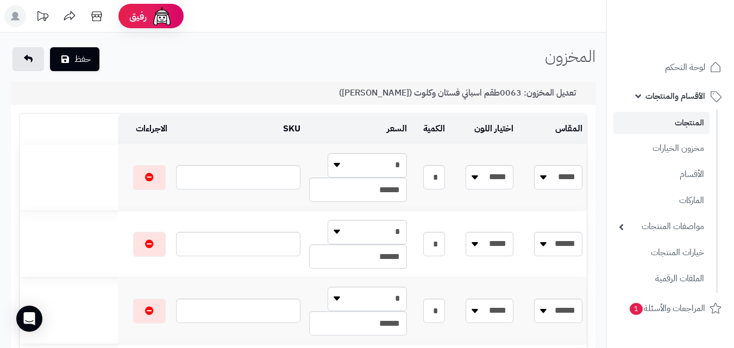
scroll to position [21, 0]
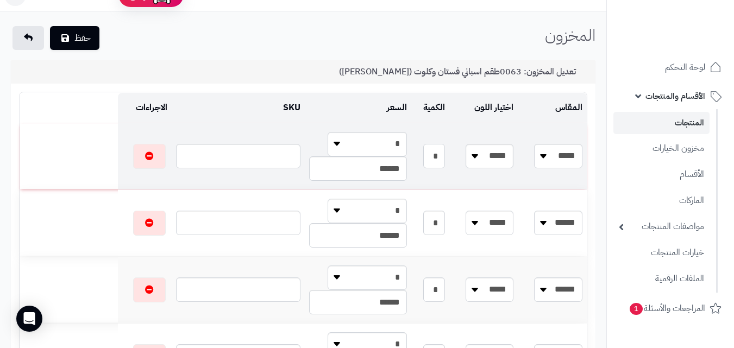
drag, startPoint x: 457, startPoint y: 168, endPoint x: 493, endPoint y: 159, distance: 37.0
click at [493, 159] on tr "***** ***** ****** ****** ***** **** * * * ******" at bounding box center [303, 156] width 567 height 66
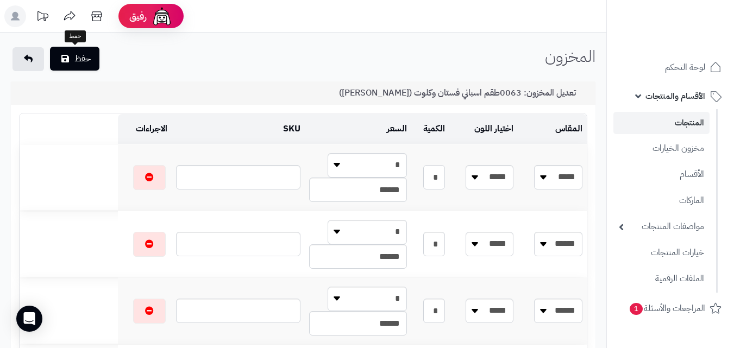
type input "*"
click at [84, 60] on button "حفظ" at bounding box center [74, 59] width 49 height 24
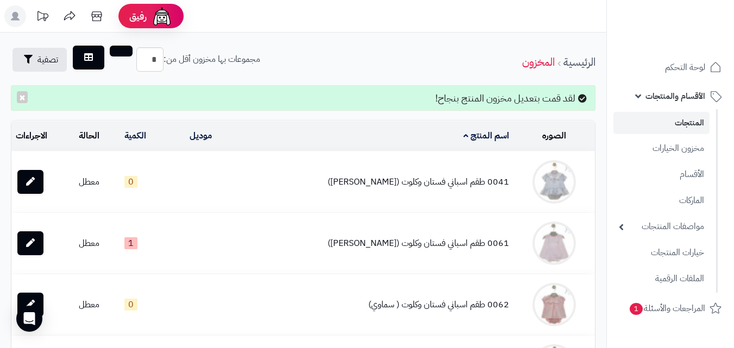
click at [683, 126] on link "المنتجات" at bounding box center [661, 123] width 96 height 22
